Goal: Task Accomplishment & Management: Manage account settings

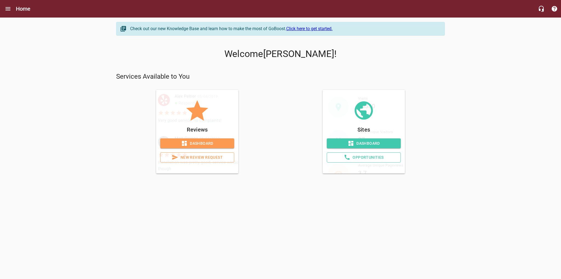
click at [357, 155] on span "Opportunities" at bounding box center [363, 157] width 65 height 7
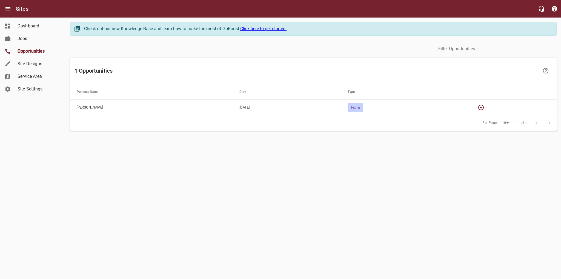
click at [480, 107] on icon "button" at bounding box center [481, 107] width 7 height 7
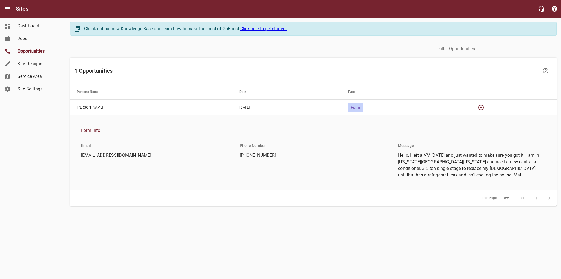
click at [41, 78] on span "Service Area" at bounding box center [39, 76] width 42 height 7
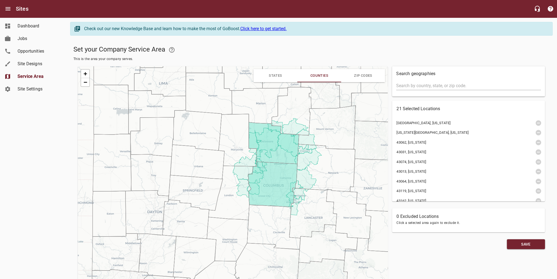
drag, startPoint x: 218, startPoint y: 173, endPoint x: 259, endPoint y: 106, distance: 78.3
click at [259, 107] on icon at bounding box center [260, 106] width 56 height 36
click at [30, 88] on span "Site Settings" at bounding box center [39, 89] width 42 height 7
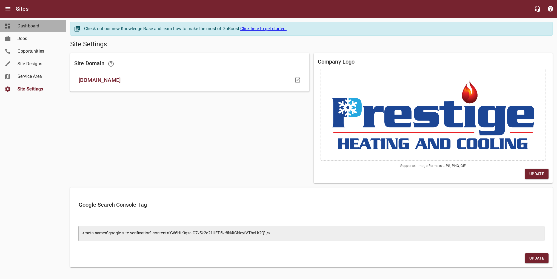
click at [36, 28] on span "Dashboard" at bounding box center [39, 26] width 42 height 7
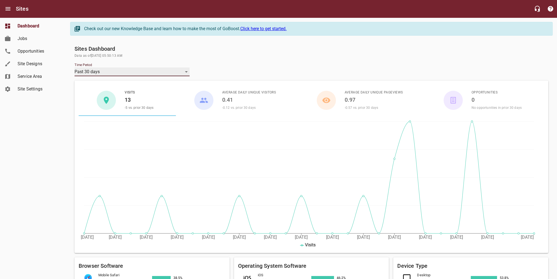
click at [117, 74] on div "Past 30 days" at bounding box center [132, 71] width 115 height 9
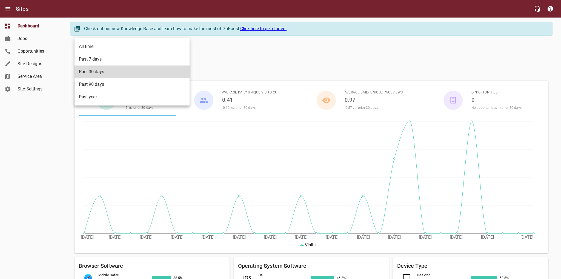
click at [112, 93] on li "Past year" at bounding box center [132, 97] width 115 height 13
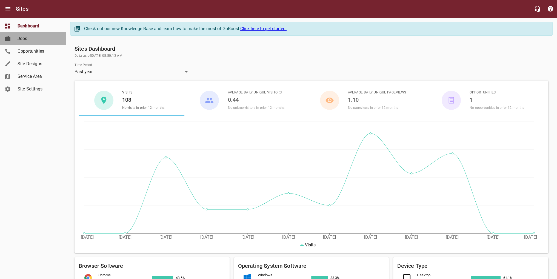
click at [19, 37] on span "Jobs" at bounding box center [39, 38] width 42 height 7
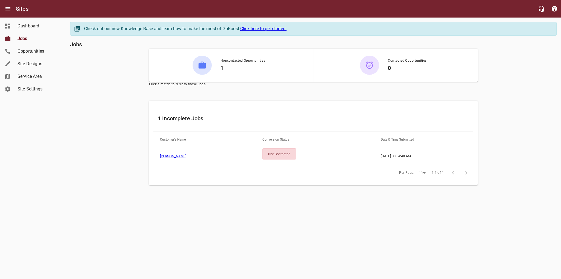
click at [227, 64] on h6 "1" at bounding box center [242, 68] width 45 height 9
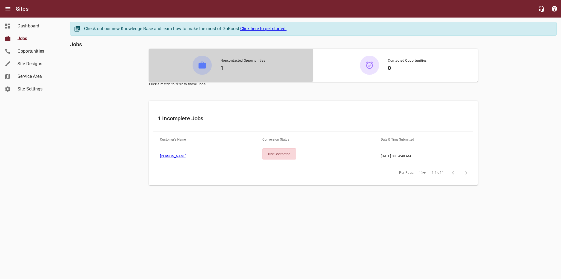
click at [280, 152] on div "Not Contacted" at bounding box center [279, 153] width 34 height 11
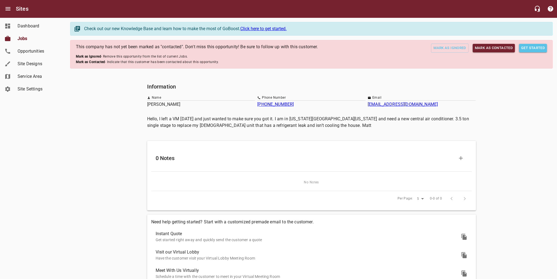
click at [501, 51] on span "Mark as Contacted" at bounding box center [494, 48] width 38 height 6
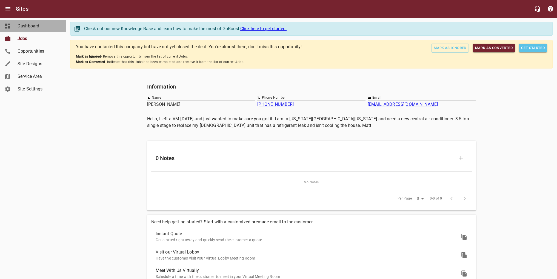
click at [21, 20] on link "Dashboard" at bounding box center [33, 26] width 66 height 13
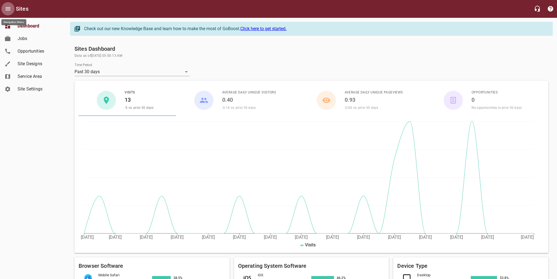
click at [7, 10] on icon "Open drawer" at bounding box center [7, 8] width 5 height 3
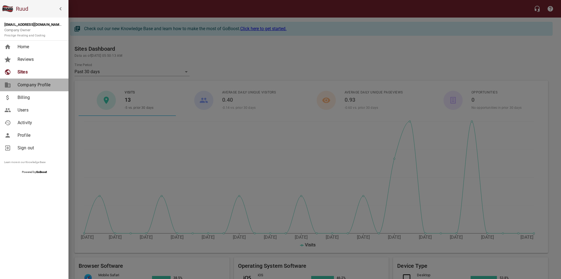
click at [47, 87] on span "Company Profile" at bounding box center [40, 85] width 44 height 7
select select "[US_STATE]"
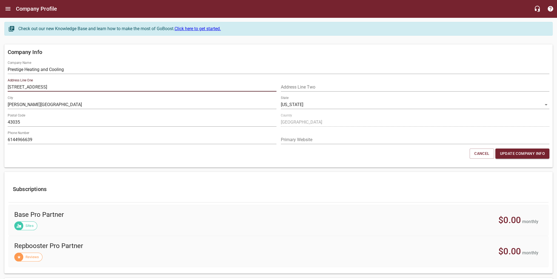
drag, startPoint x: 19, startPoint y: 88, endPoint x: -60, endPoint y: 69, distance: 81.2
click at [0, 69] on html "Company Profile Check out our new Knowledge Base and learn how to make the most…" at bounding box center [278, 249] width 557 height 499
type input "Morningside Dr"
click at [145, 170] on div "Subscriptions Base Pro Partner Sites $0.00 monthly Repbooster Pro Partner Revie…" at bounding box center [278, 223] width 552 height 106
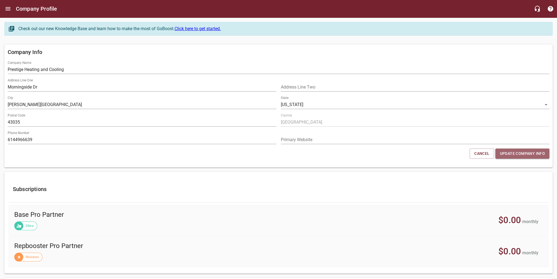
click at [520, 156] on span "Update Company Info" at bounding box center [522, 153] width 45 height 7
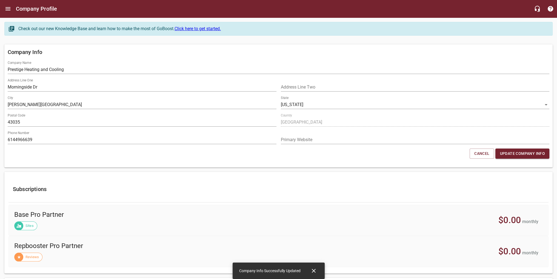
click at [354, 141] on input "url" at bounding box center [415, 139] width 269 height 9
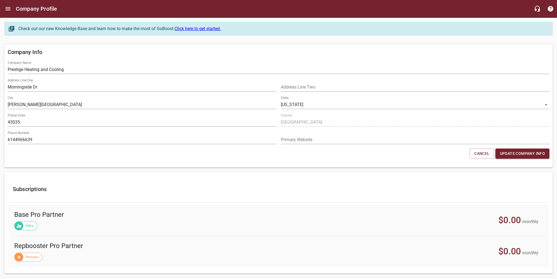
click at [360, 154] on div "Cancel Update Company Info" at bounding box center [278, 153] width 546 height 15
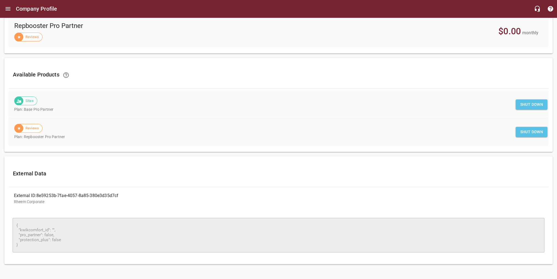
scroll to position [221, 0]
click at [20, 213] on div "​ { "kwikcomfort_id": "", "pro_partner": false, "protection_plus": false } { "k…" at bounding box center [278, 235] width 540 height 50
click at [52, 200] on p "Rheem Corporate" at bounding box center [278, 202] width 529 height 6
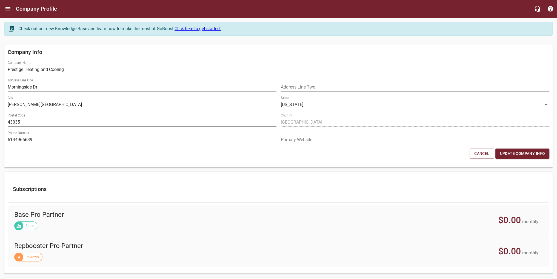
scroll to position [0, 0]
click at [7, 10] on icon "Open drawer" at bounding box center [7, 8] width 5 height 3
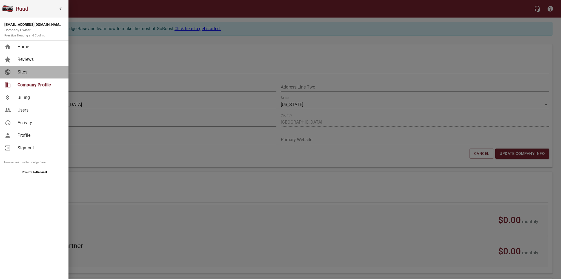
click at [17, 73] on div "Sites" at bounding box center [39, 72] width 49 height 7
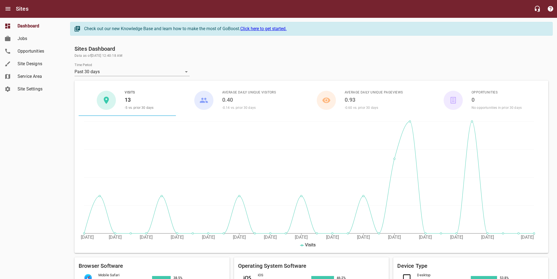
click at [50, 88] on span "Site Settings" at bounding box center [39, 89] width 42 height 7
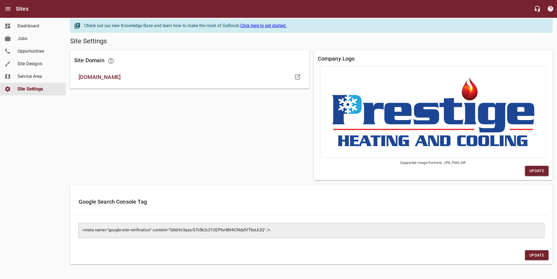
scroll to position [4, 0]
click at [38, 75] on span "Service Area" at bounding box center [39, 76] width 42 height 7
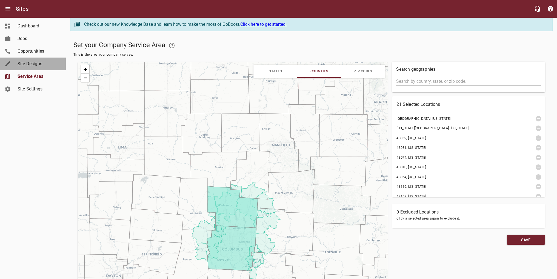
click at [45, 66] on span "Site Designs" at bounding box center [39, 64] width 42 height 7
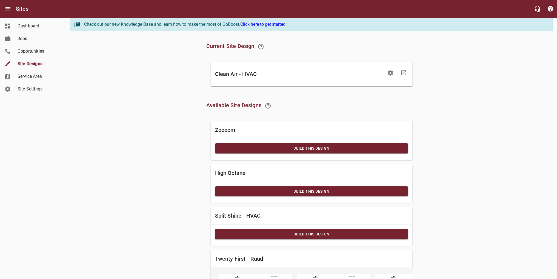
click at [389, 73] on icon "button" at bounding box center [390, 72] width 5 height 5
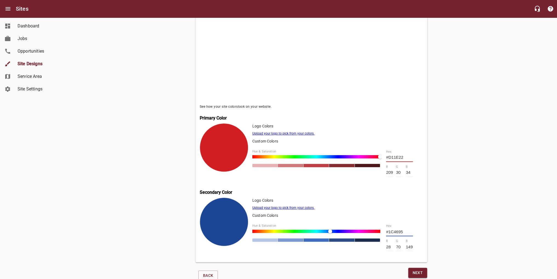
scroll to position [163, 0]
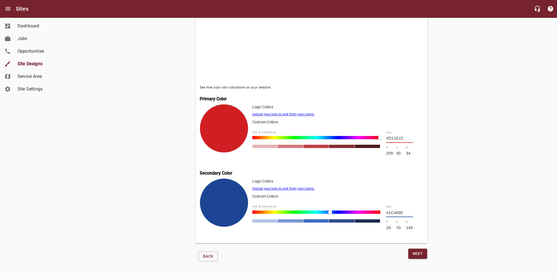
click at [281, 112] on link "Upload your logo to pick from your colors." at bounding box center [283, 114] width 62 height 4
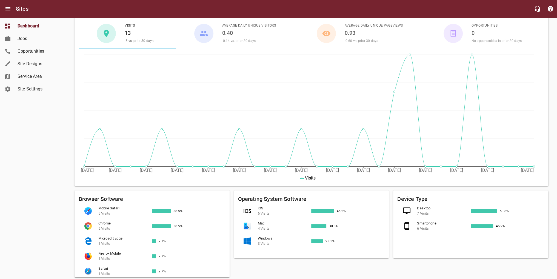
scroll to position [55, 0]
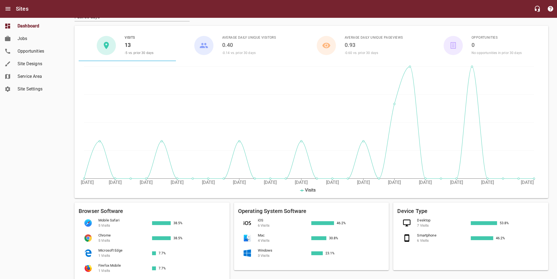
click at [35, 61] on span "Site Designs" at bounding box center [39, 64] width 42 height 7
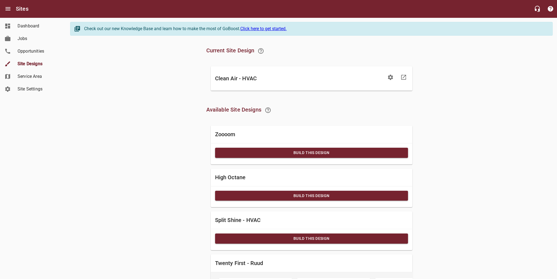
click at [390, 78] on icon "button" at bounding box center [390, 77] width 7 height 7
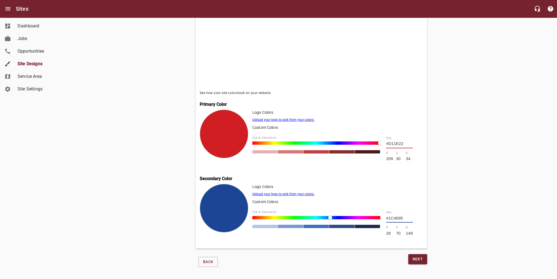
scroll to position [163, 0]
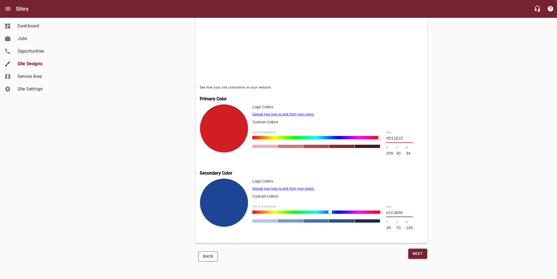
click at [207, 257] on span "Back" at bounding box center [208, 256] width 10 height 7
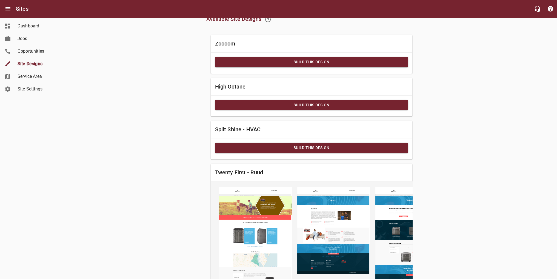
scroll to position [67, 0]
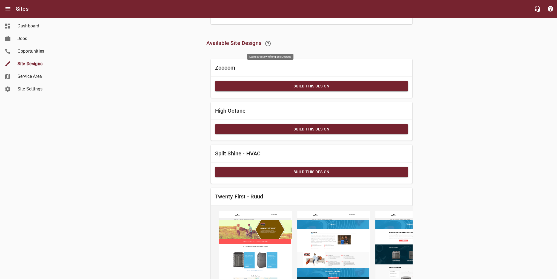
click at [269, 42] on icon at bounding box center [268, 43] width 7 height 7
click at [270, 41] on icon at bounding box center [268, 43] width 7 height 7
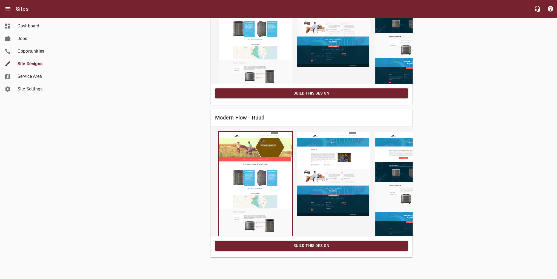
scroll to position [313, 0]
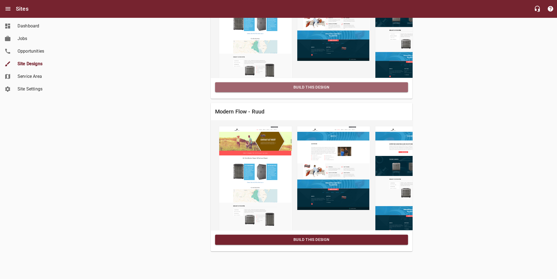
click at [300, 84] on span "Build this Design" at bounding box center [311, 87] width 184 height 7
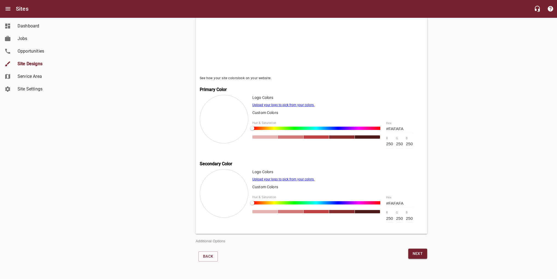
scroll to position [173, 0]
click at [46, 28] on span "Dashboard" at bounding box center [39, 26] width 42 height 7
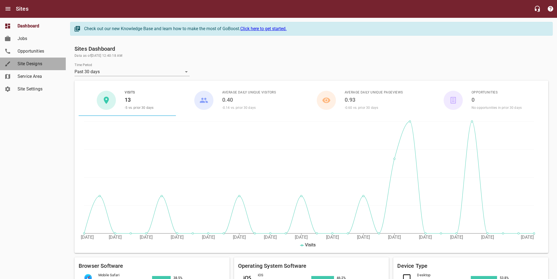
click at [35, 67] on span "Site Designs" at bounding box center [39, 64] width 42 height 7
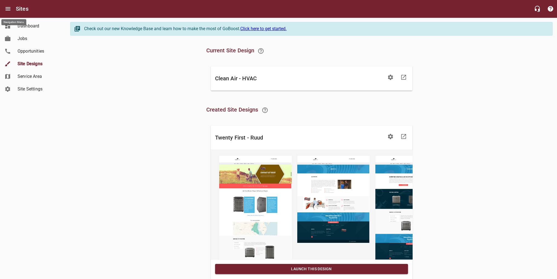
click at [7, 7] on icon "Open drawer" at bounding box center [7, 8] width 5 height 3
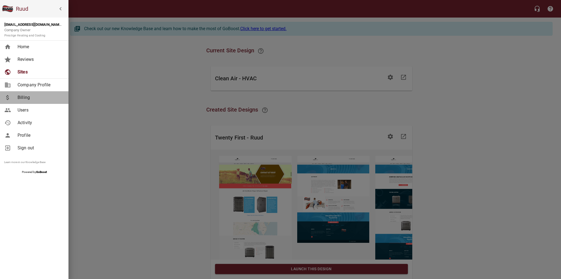
click at [38, 101] on link "Billing" at bounding box center [34, 97] width 68 height 13
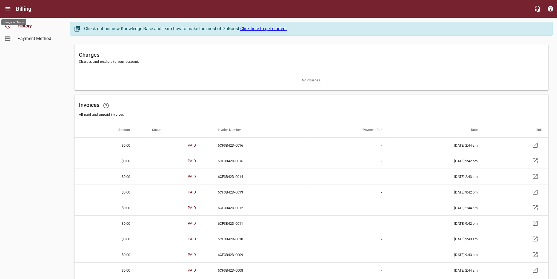
click at [9, 5] on button "Open drawer" at bounding box center [7, 8] width 13 height 13
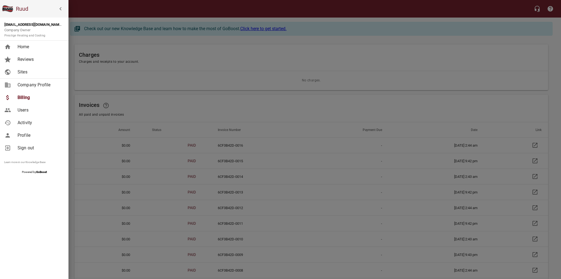
click at [34, 49] on span "Home" at bounding box center [40, 47] width 44 height 7
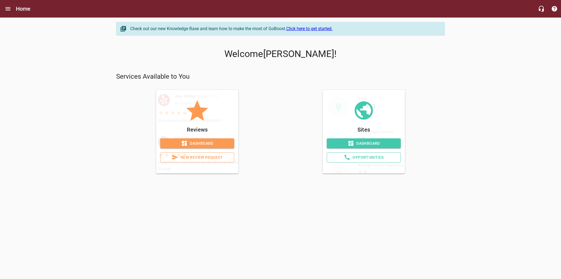
click at [355, 146] on span "Dashboard" at bounding box center [363, 143] width 65 height 7
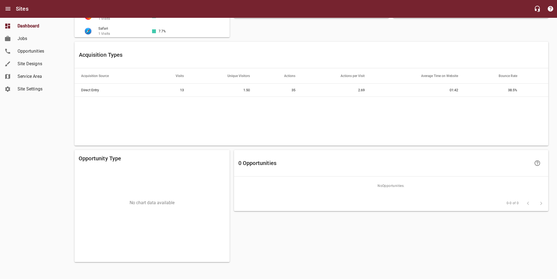
scroll to position [310, 0]
